Goal: Find contact information: Find contact information

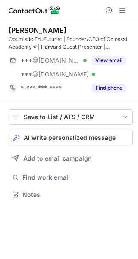
scroll to position [188, 138]
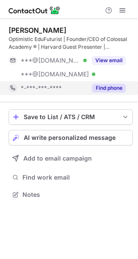
click at [104, 88] on button "Find phone" at bounding box center [109, 88] width 34 height 9
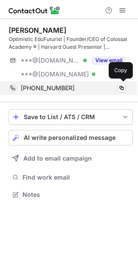
click at [57, 88] on span "[PHONE_NUMBER]" at bounding box center [48, 88] width 54 height 8
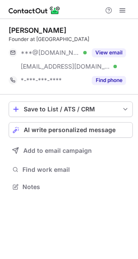
scroll to position [180, 138]
click at [111, 81] on button "Find phone" at bounding box center [109, 80] width 34 height 9
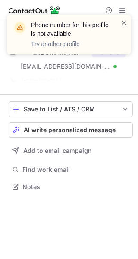
click at [123, 23] on span at bounding box center [124, 22] width 7 height 9
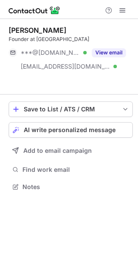
scroll to position [167, 138]
